Goal: Task Accomplishment & Management: Use online tool/utility

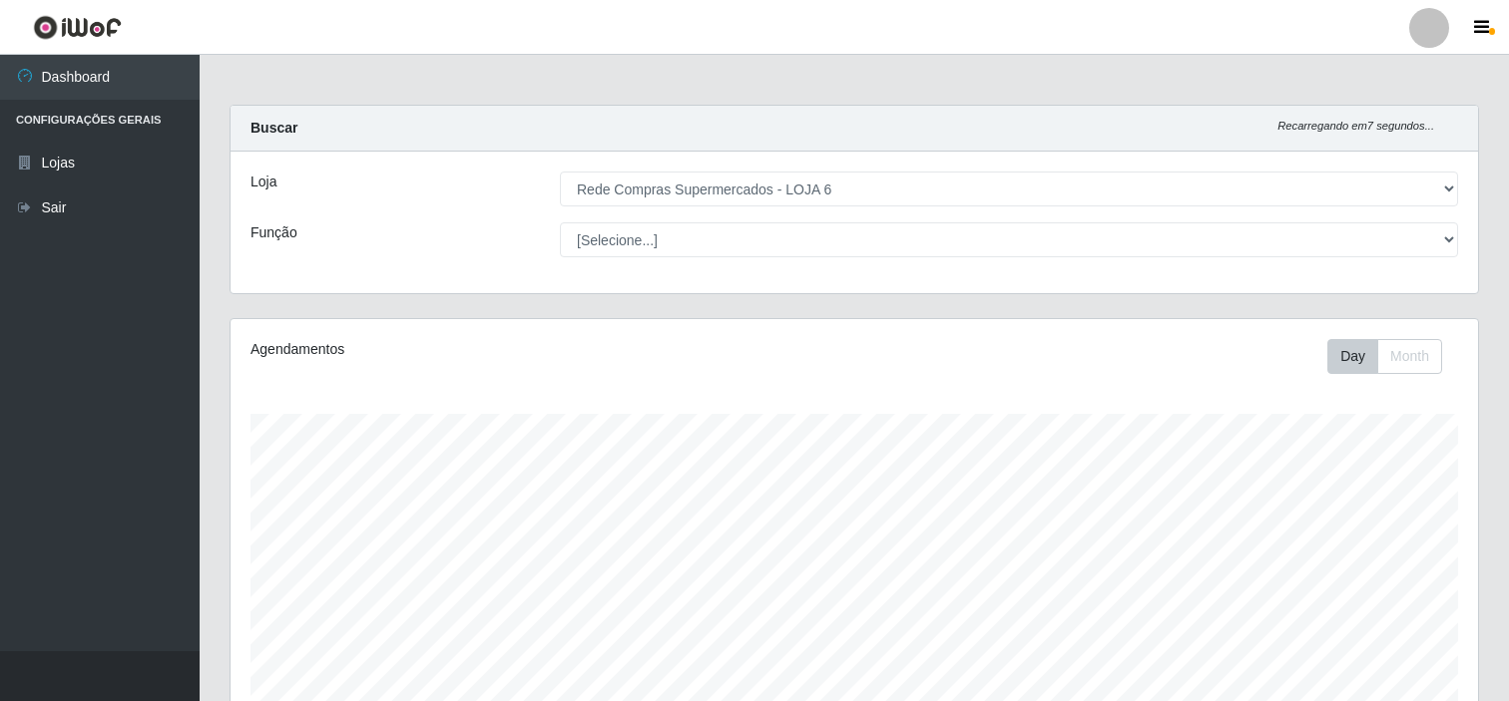
select select "398"
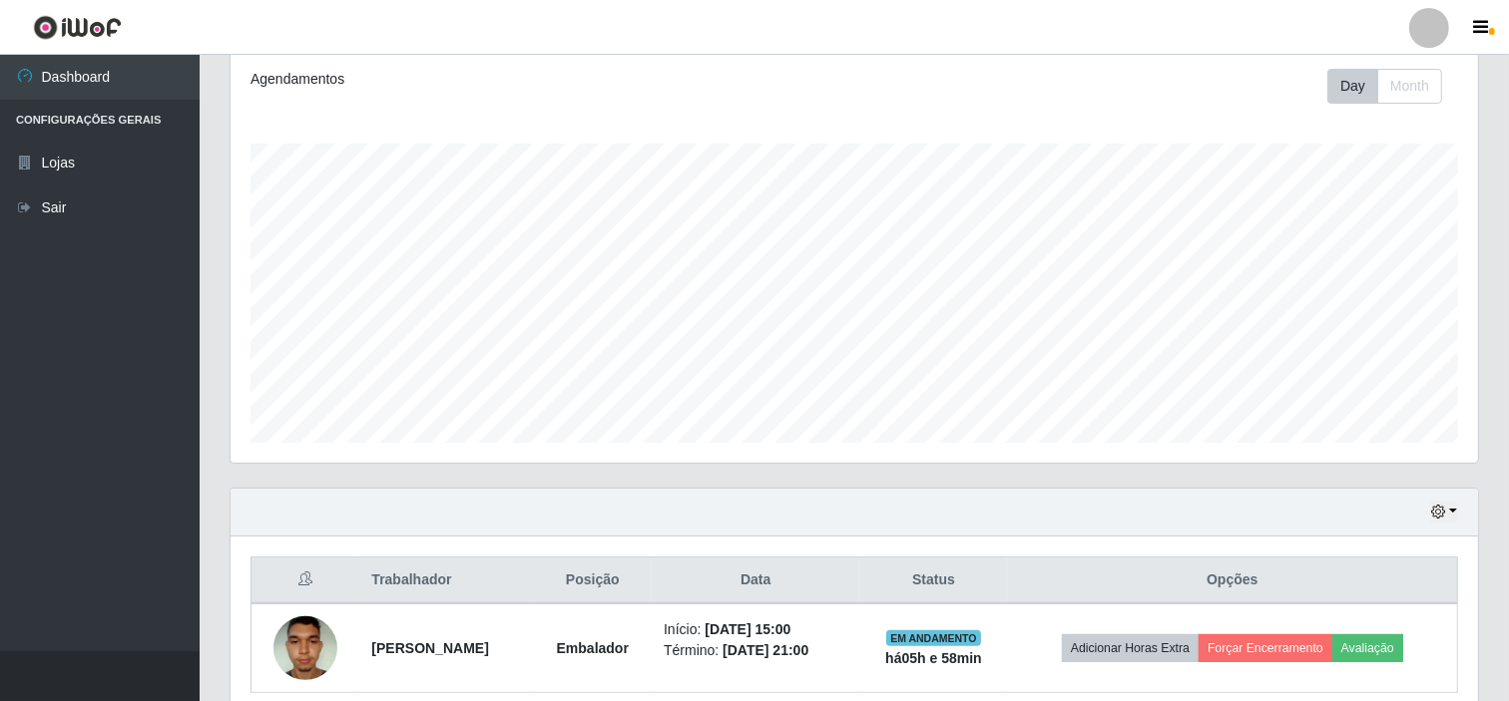
scroll to position [135, 0]
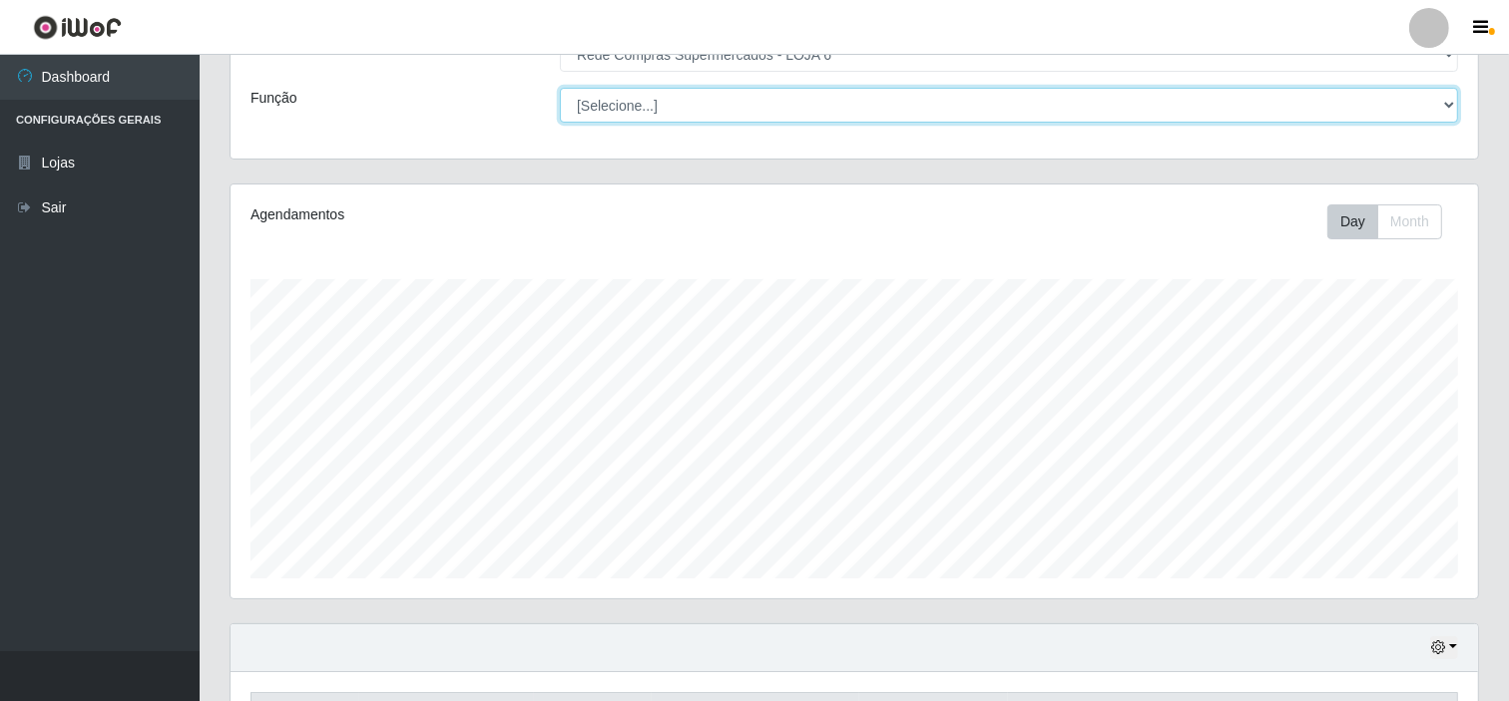
click at [1457, 105] on select "[Selecione...] ASG ASG + ASG ++ Embalador Embalador + Embalador ++ Operador de …" at bounding box center [1009, 105] width 898 height 35
click at [1457, 104] on select "[Selecione...] ASG ASG + ASG ++ Embalador Embalador + Embalador ++ Operador de …" at bounding box center [1009, 105] width 898 height 35
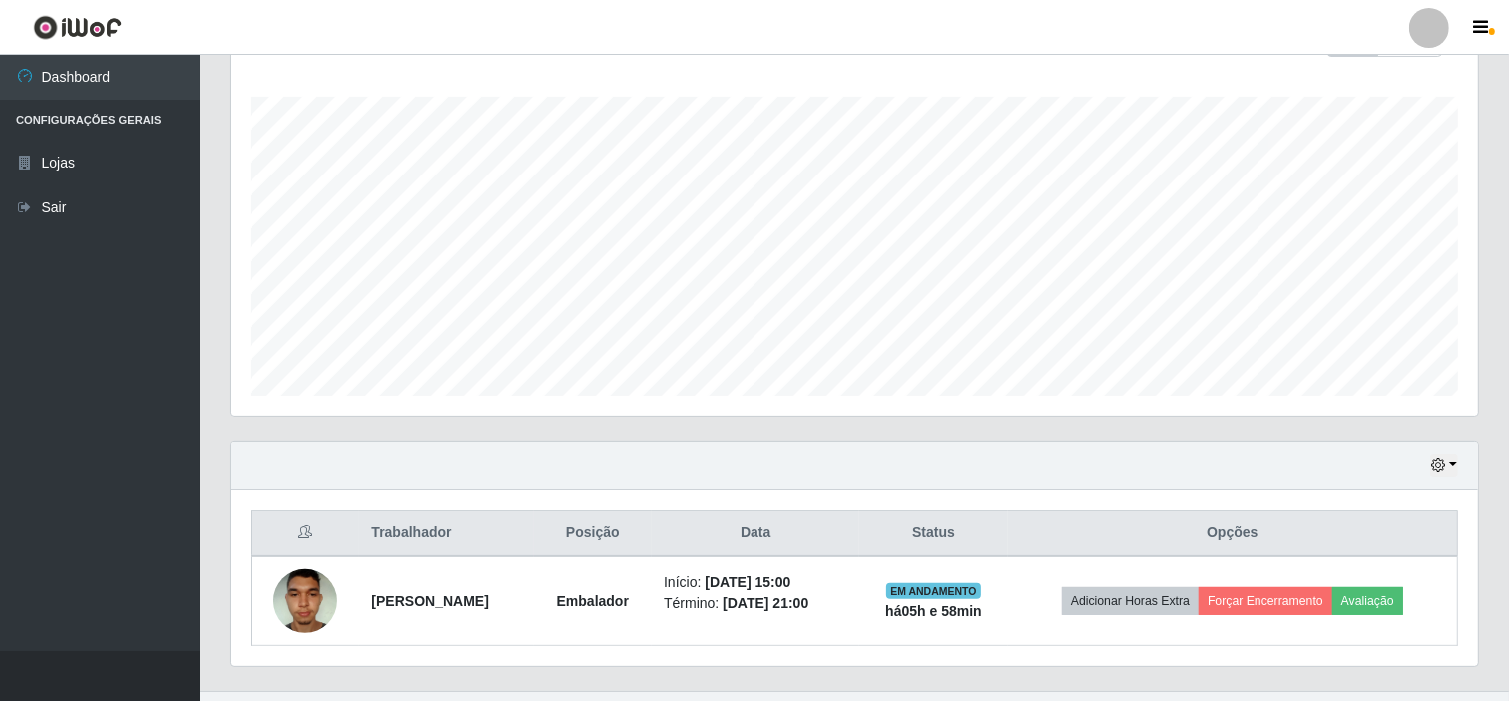
scroll to position [356, 0]
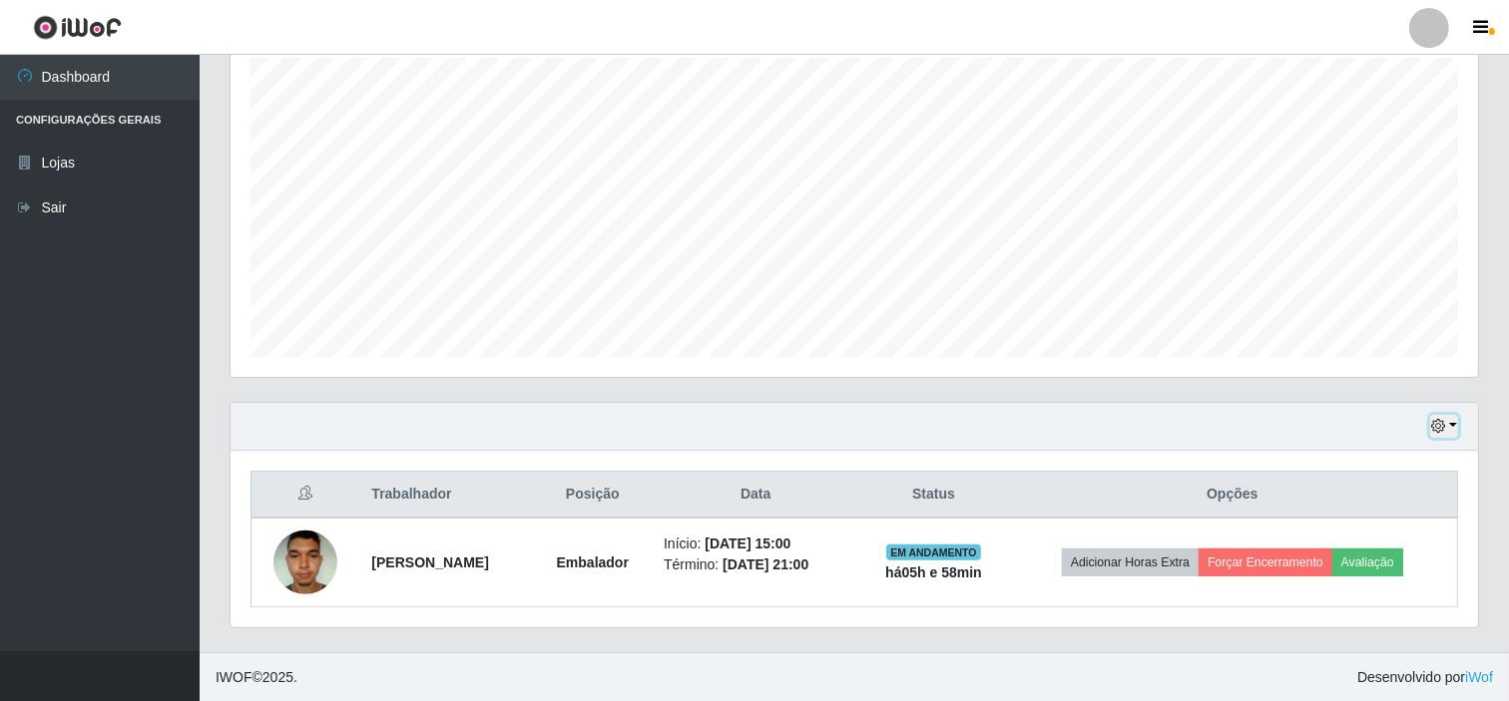
click at [1447, 421] on button "button" at bounding box center [1444, 426] width 28 height 23
click at [1377, 357] on button "1 Semana" at bounding box center [1377, 351] width 158 height 42
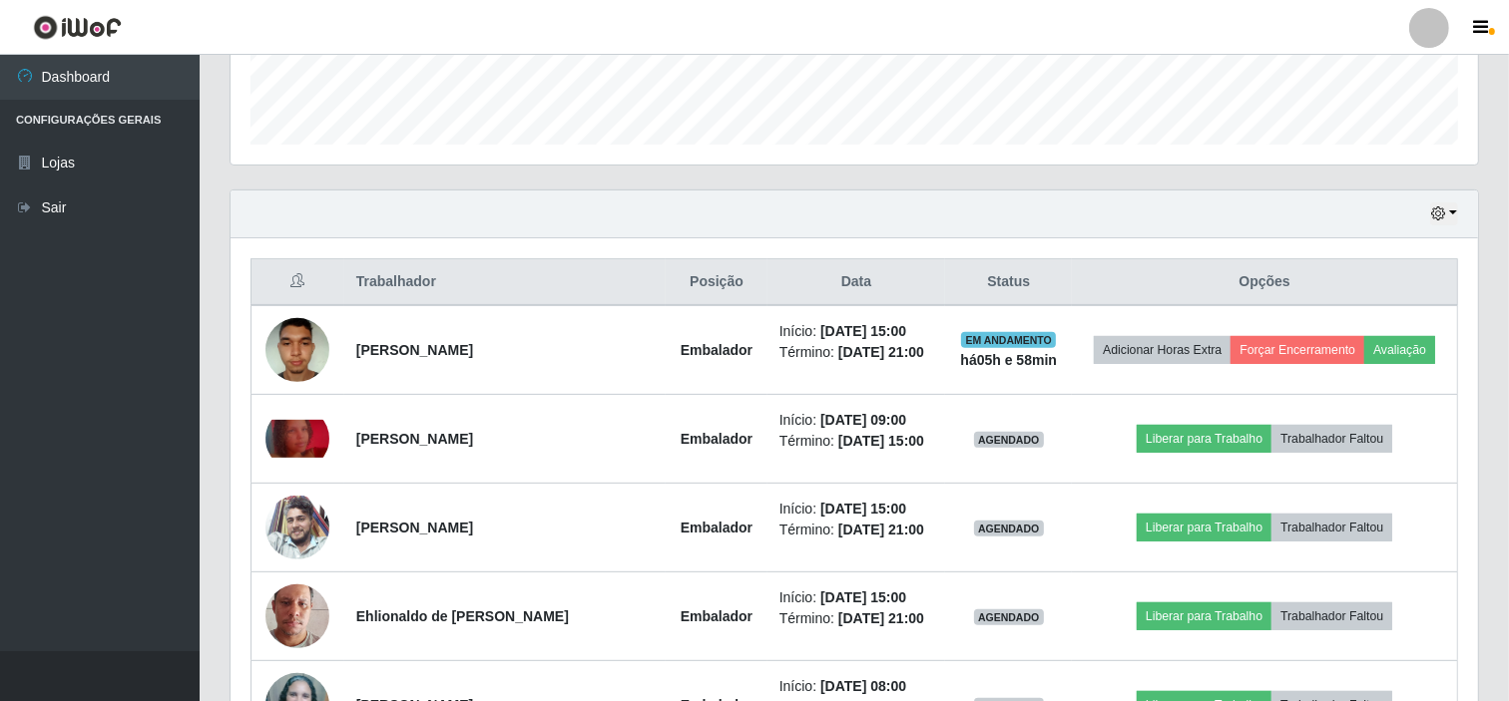
scroll to position [665, 0]
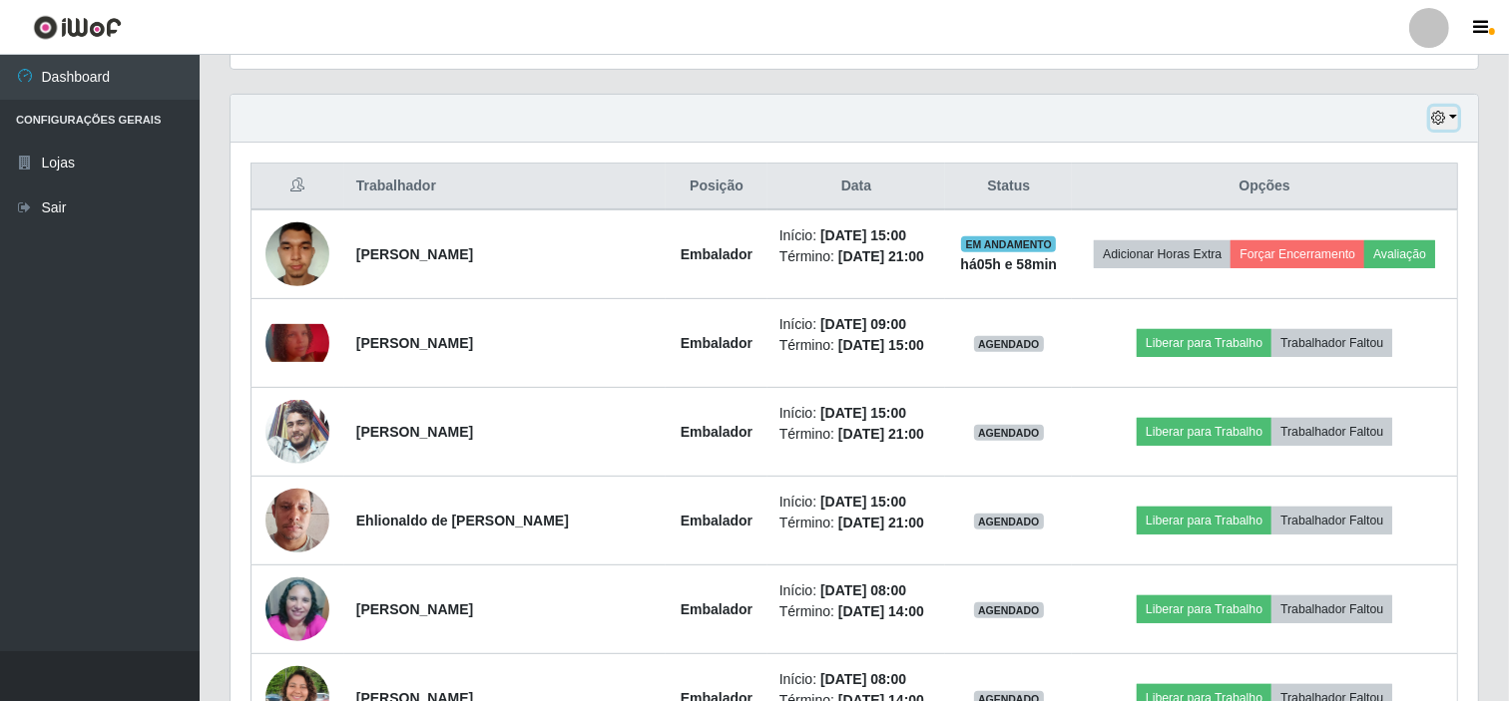
click at [1445, 110] on button "button" at bounding box center [1444, 118] width 28 height 23
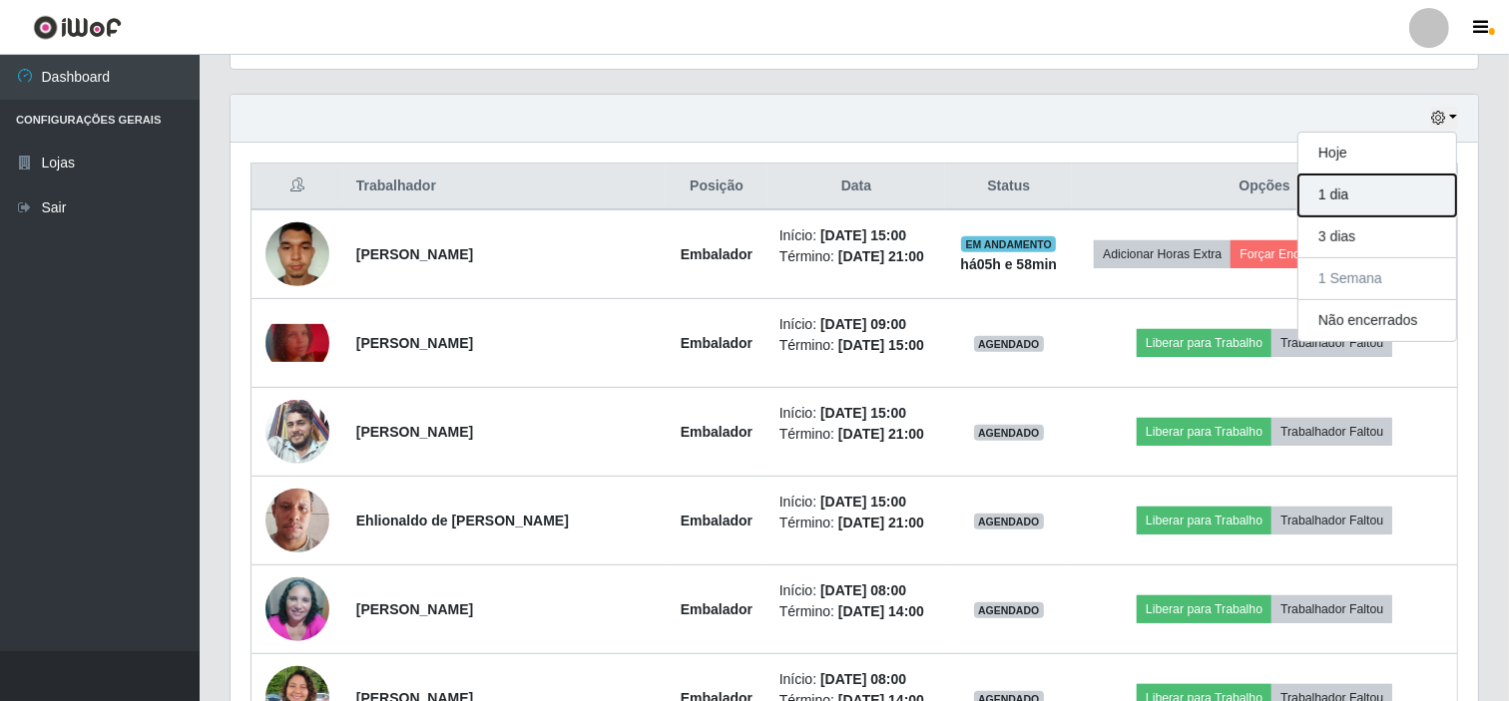
click at [1398, 190] on button "1 dia" at bounding box center [1377, 196] width 158 height 42
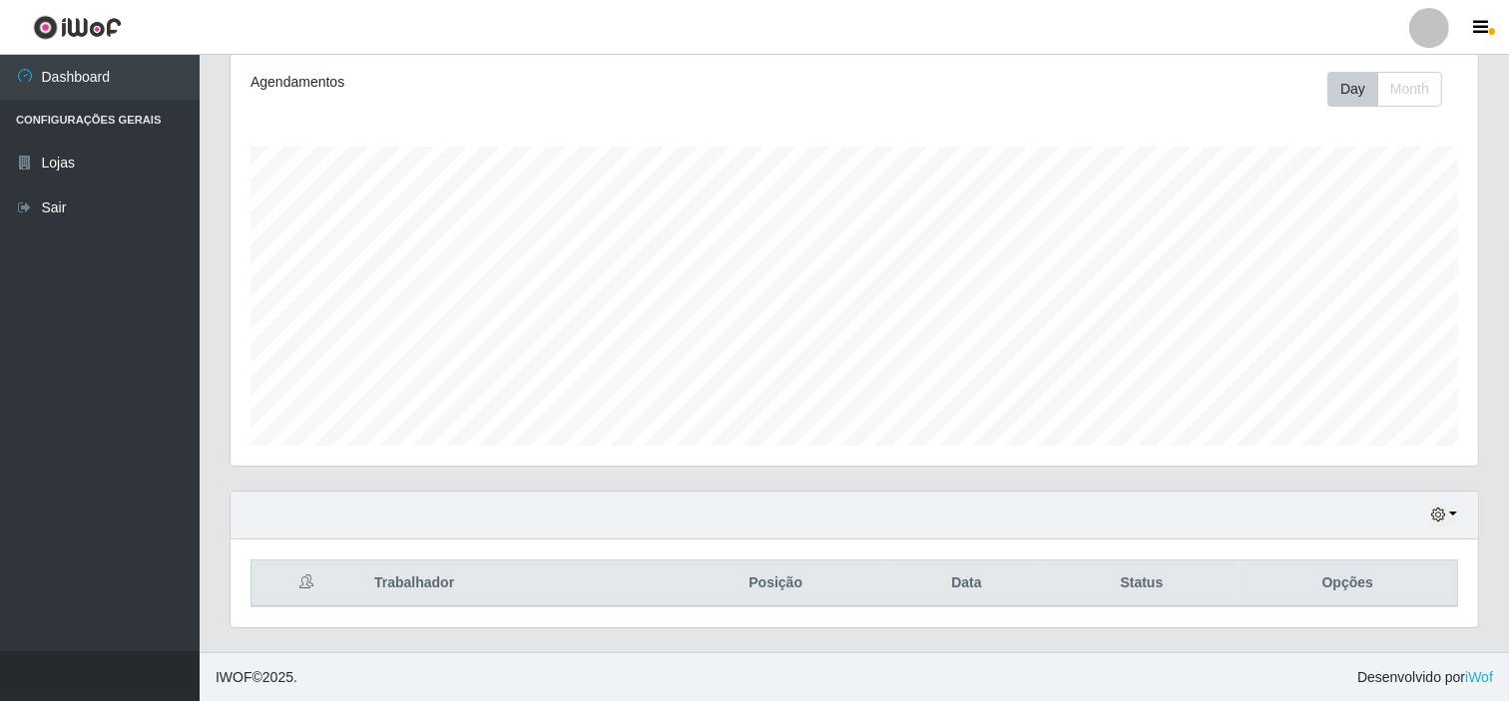
scroll to position [624, 0]
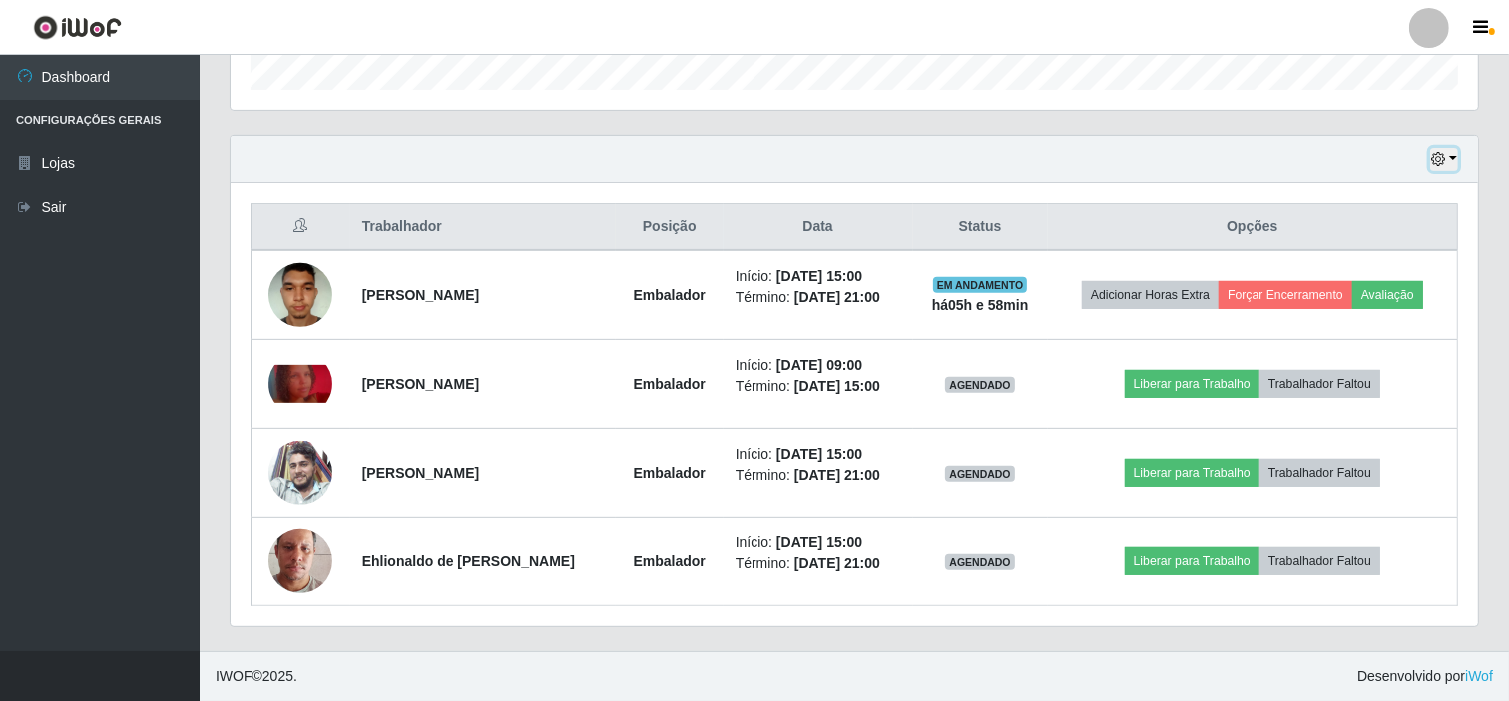
click at [1441, 152] on icon "button" at bounding box center [1438, 159] width 14 height 14
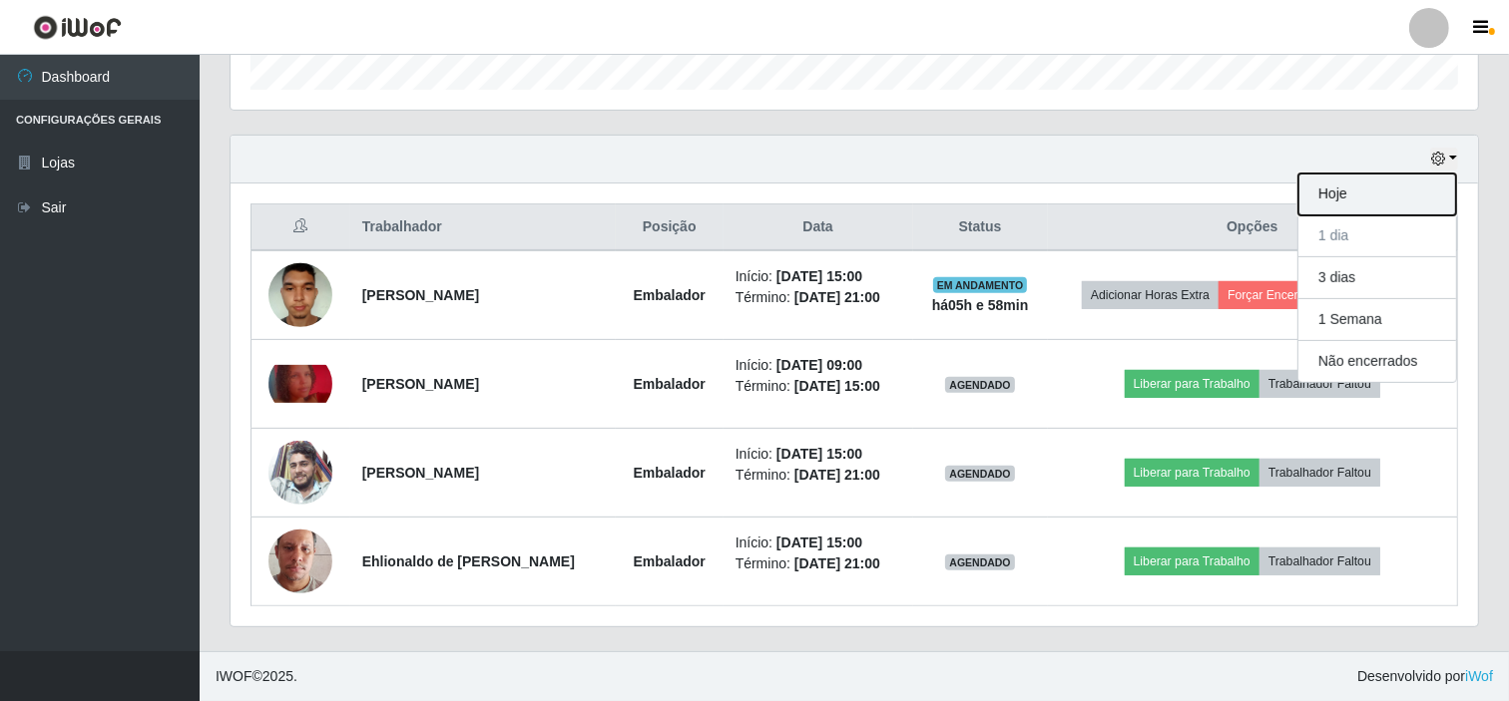
click at [1391, 194] on button "Hoje" at bounding box center [1377, 195] width 158 height 42
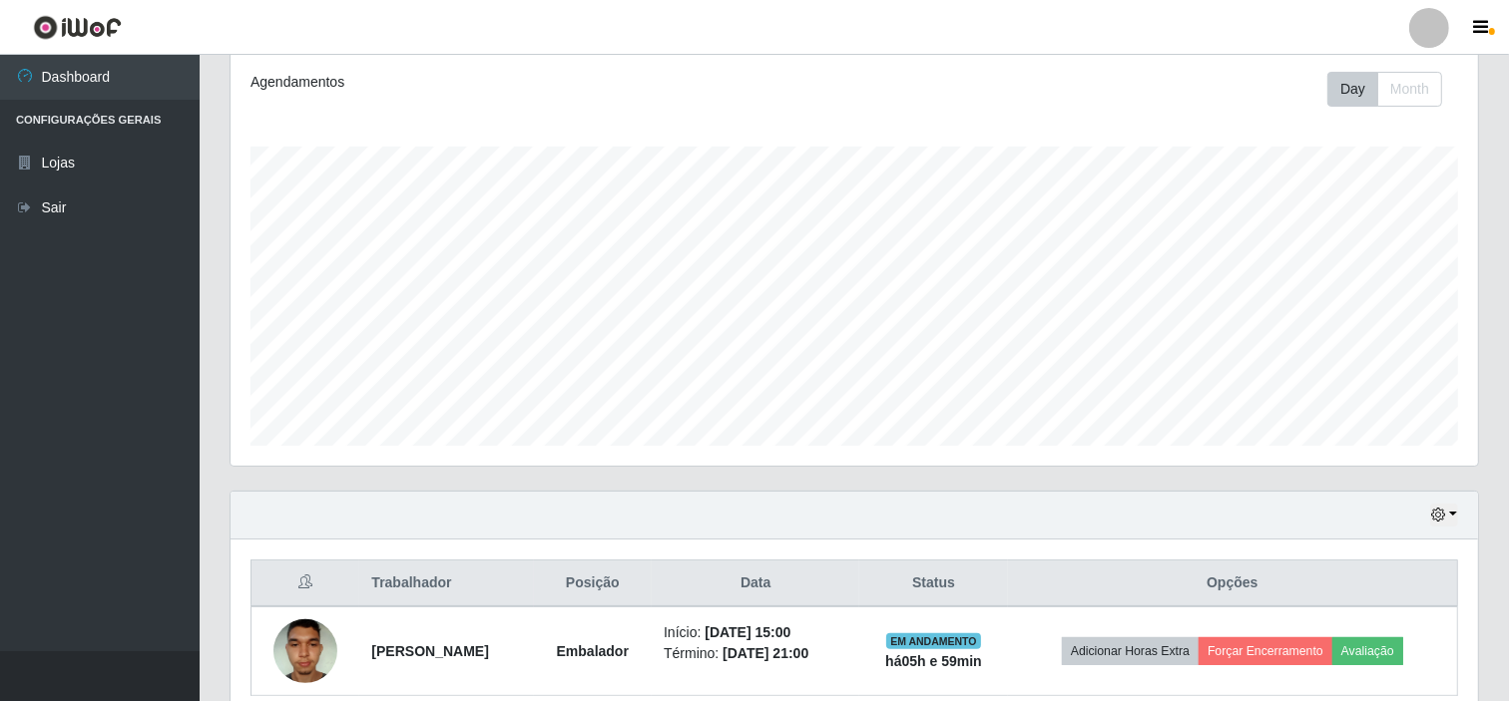
scroll to position [356, 0]
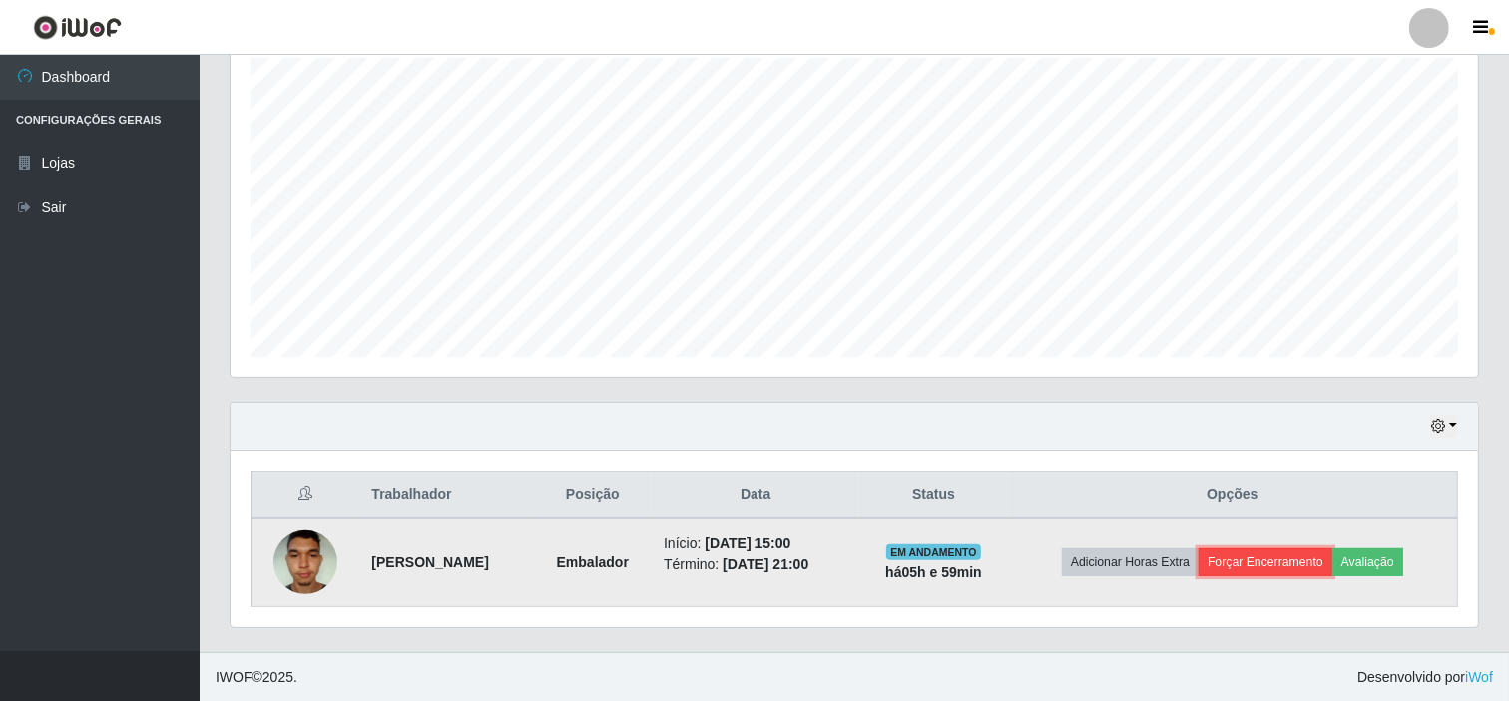
click at [1282, 557] on button "Forçar Encerramento" at bounding box center [1265, 563] width 134 height 28
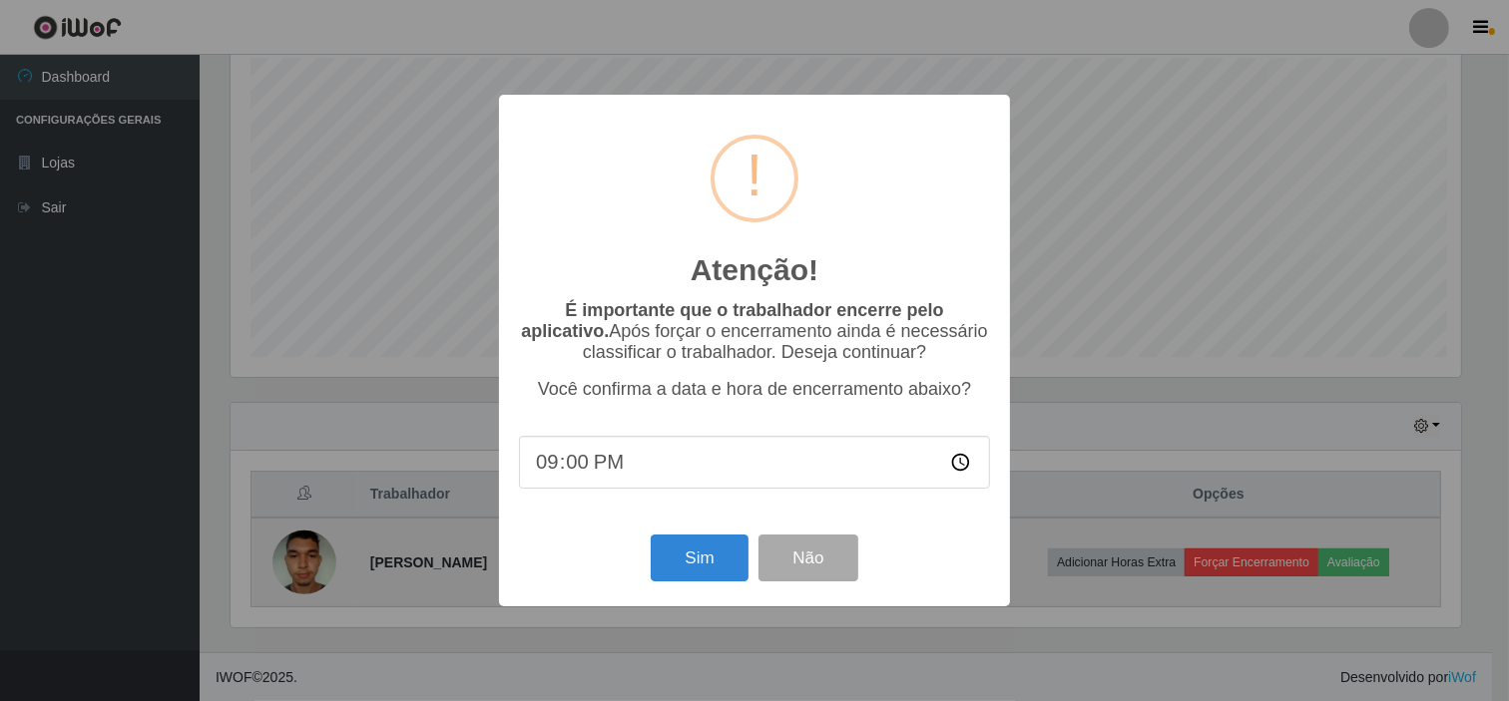
scroll to position [413, 1234]
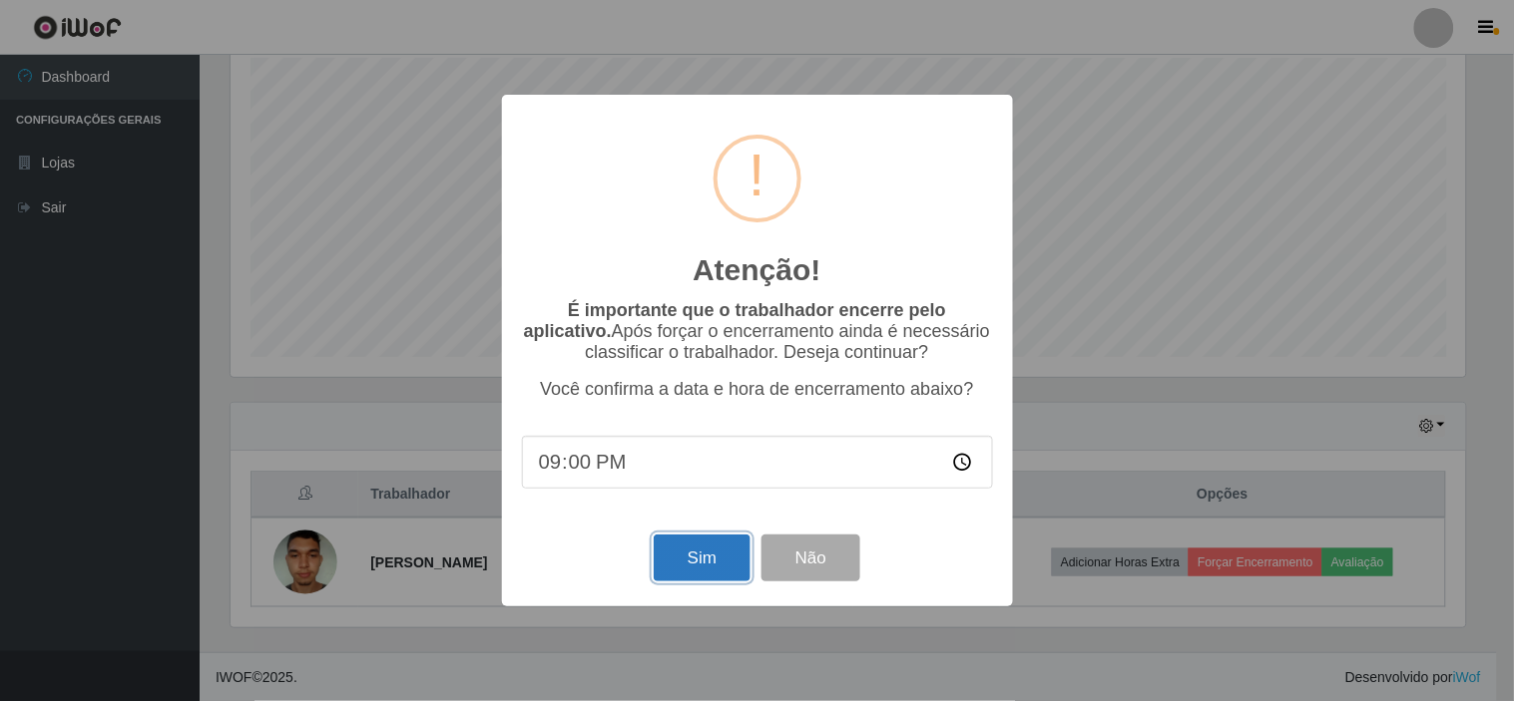
click at [688, 561] on button "Sim" at bounding box center [702, 558] width 97 height 47
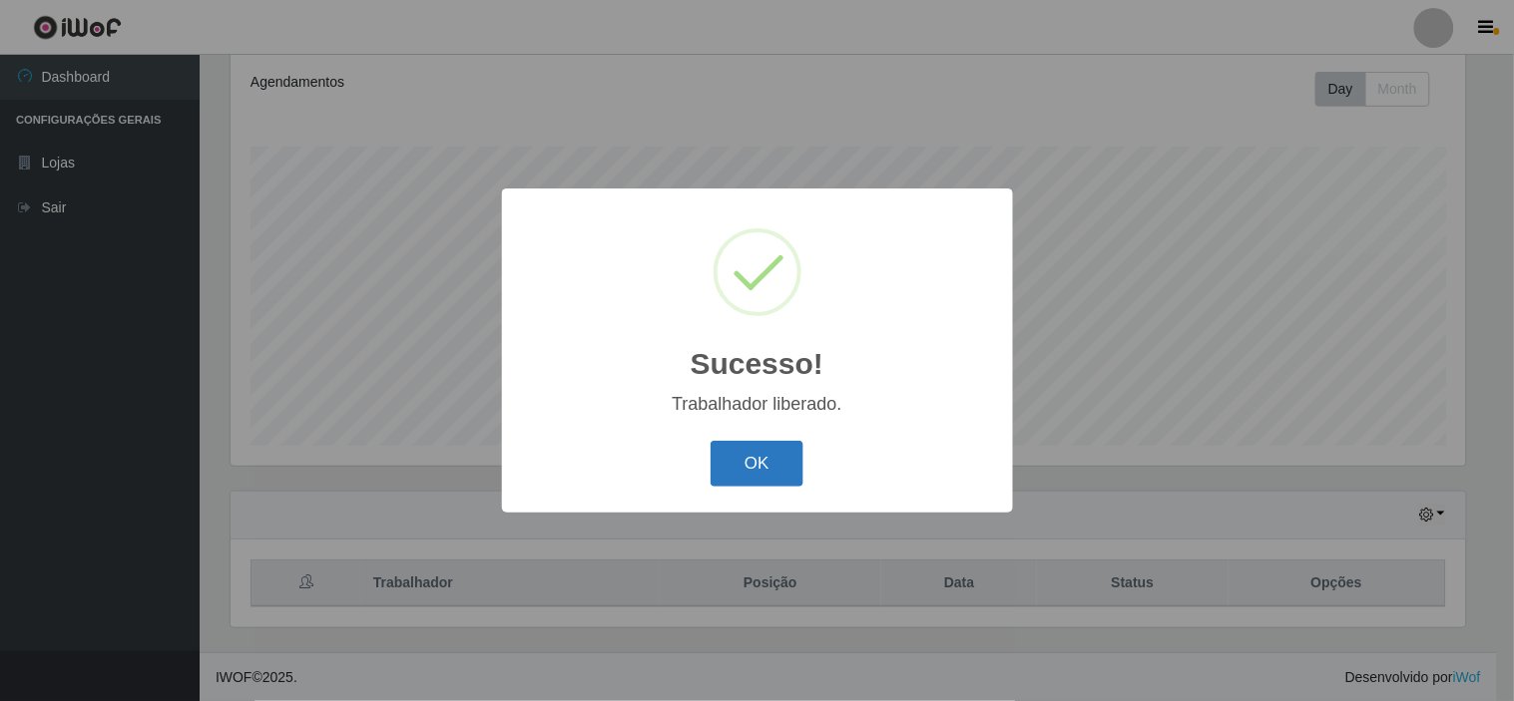
click at [751, 452] on button "OK" at bounding box center [756, 464] width 93 height 47
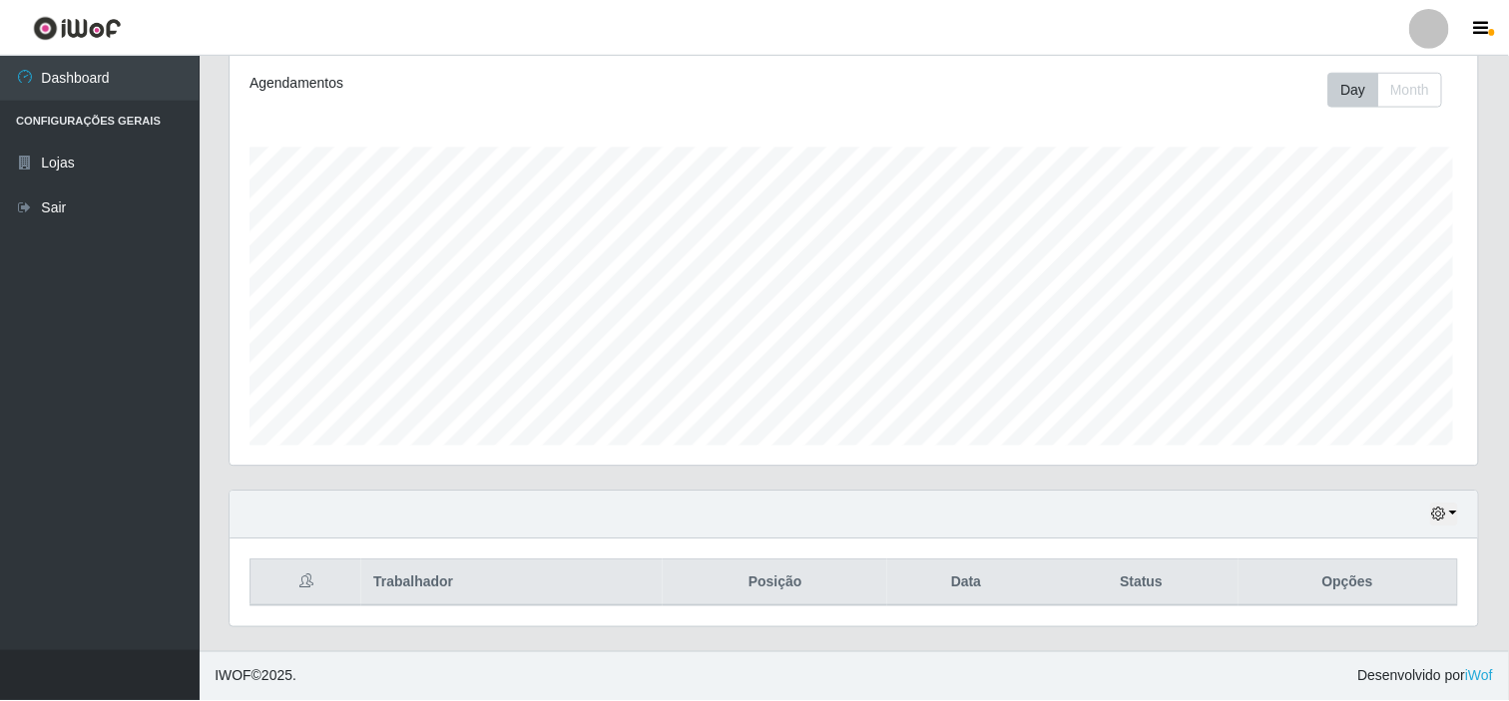
scroll to position [413, 1247]
